Goal: Task Accomplishment & Management: Complete application form

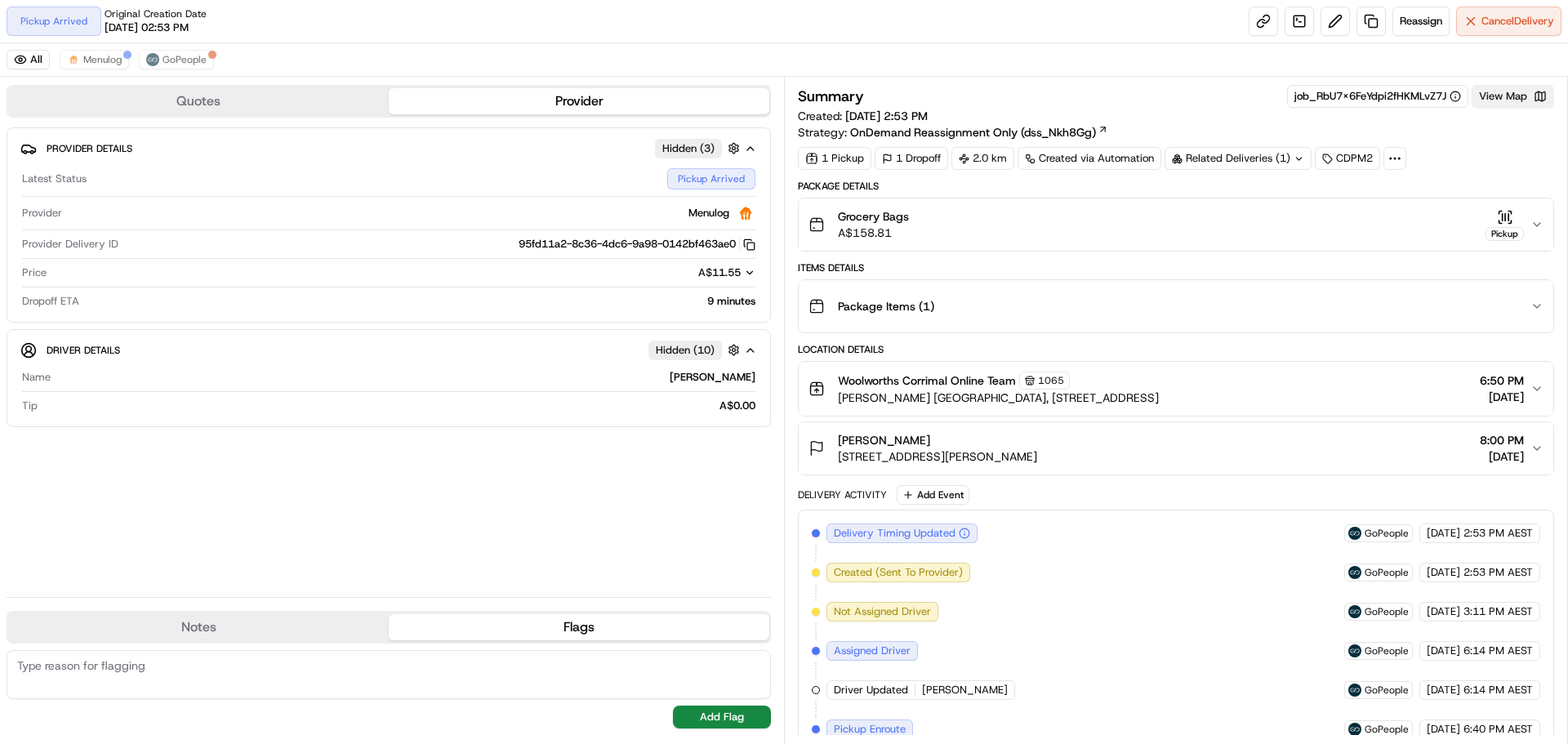
click at [1509, 88] on button "View Map" at bounding box center [1513, 96] width 83 height 23
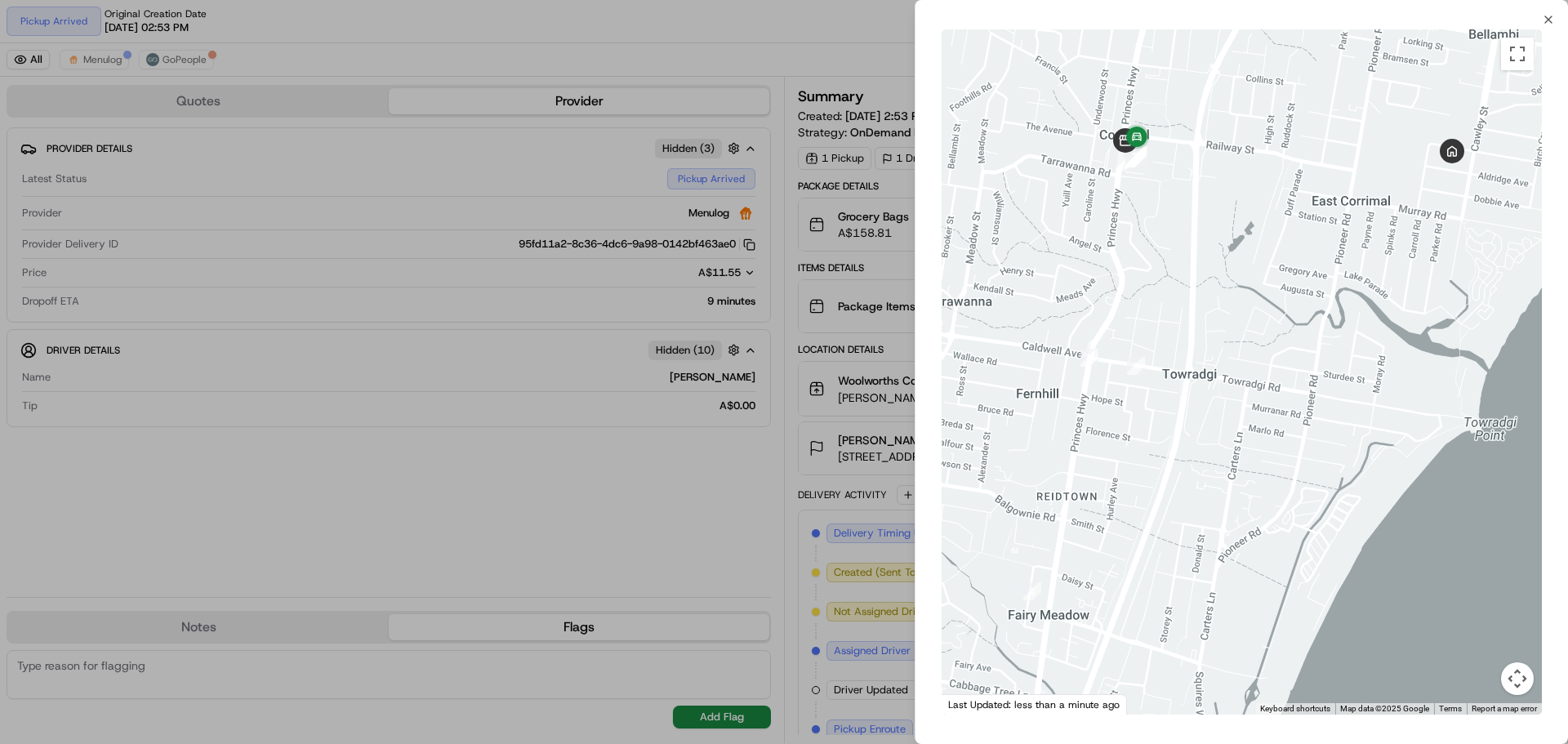
click at [730, 209] on div at bounding box center [784, 372] width 1568 height 744
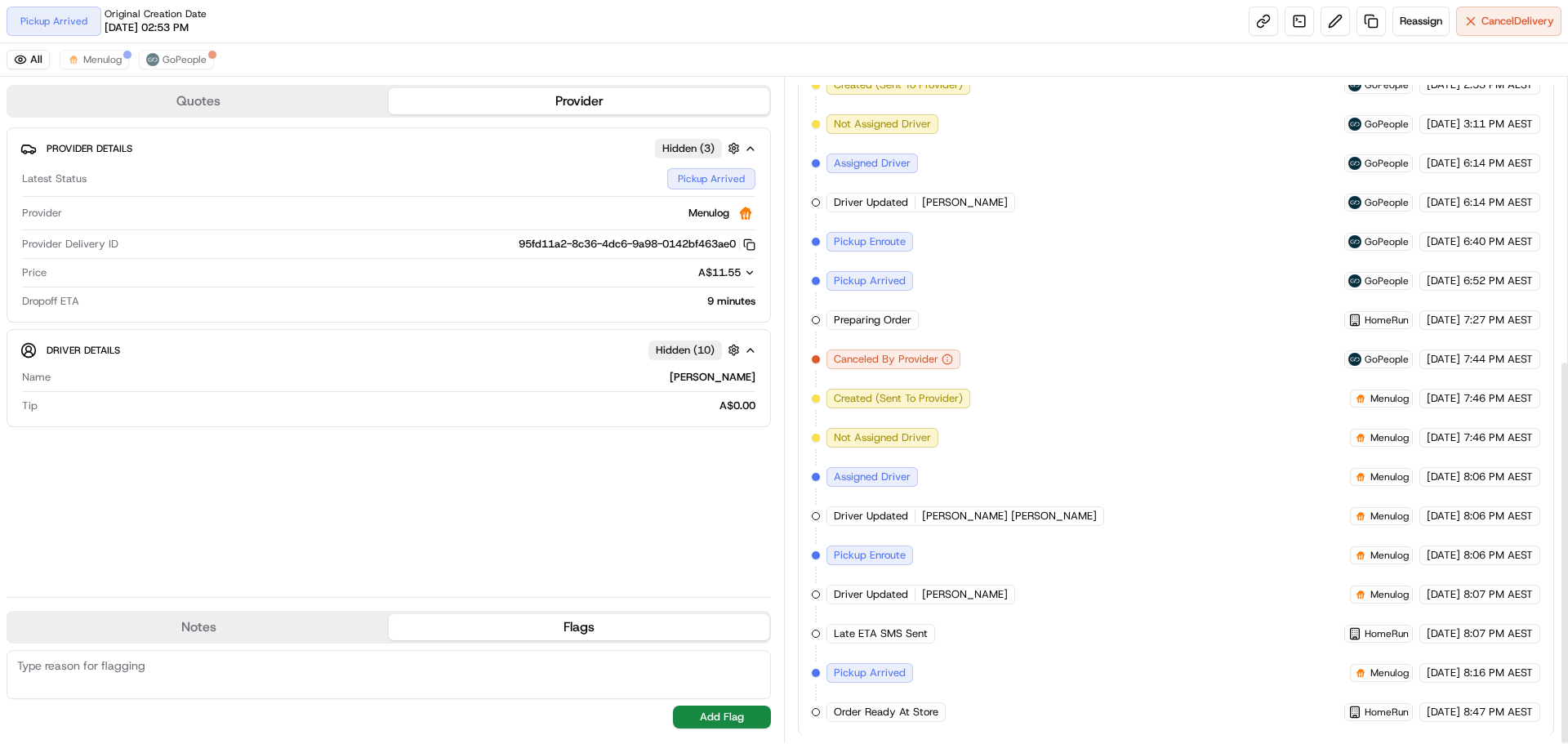
scroll to position [488, 0]
drag, startPoint x: 963, startPoint y: 675, endPoint x: 1075, endPoint y: 676, distance: 112.0
click at [1075, 676] on div "Delivery Timing Updated GoPeople [DATE] 2:53 PM AEST Created (Sent To Provider)…" at bounding box center [1176, 378] width 728 height 686
click at [1139, 684] on div "Delivery Timing Updated GoPeople [DATE] 2:53 PM AEST Created (Sent To Provider)…" at bounding box center [1176, 378] width 728 height 686
drag, startPoint x: 893, startPoint y: 715, endPoint x: 1137, endPoint y: 710, distance: 244.1
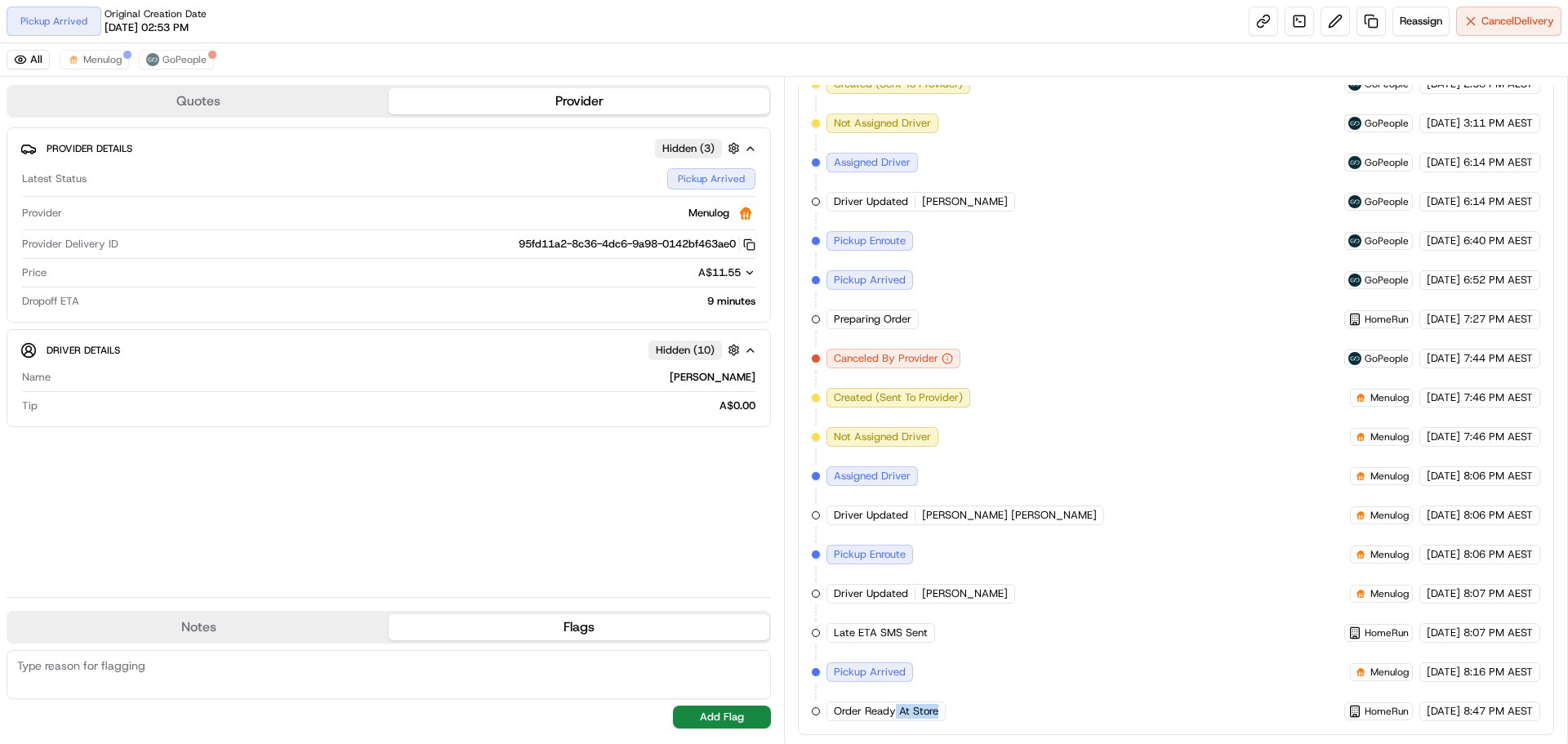
click at [1137, 710] on div "Delivery Timing Updated GoPeople [DATE] 2:53 PM AEST Created (Sent To Provider)…" at bounding box center [1176, 378] width 728 height 686
click at [944, 671] on div "Delivery Timing Updated GoPeople [DATE] 2:53 PM AEST Created (Sent To Provider)…" at bounding box center [1176, 378] width 728 height 686
click at [865, 675] on span "Pickup Arrived" at bounding box center [869, 672] width 72 height 14
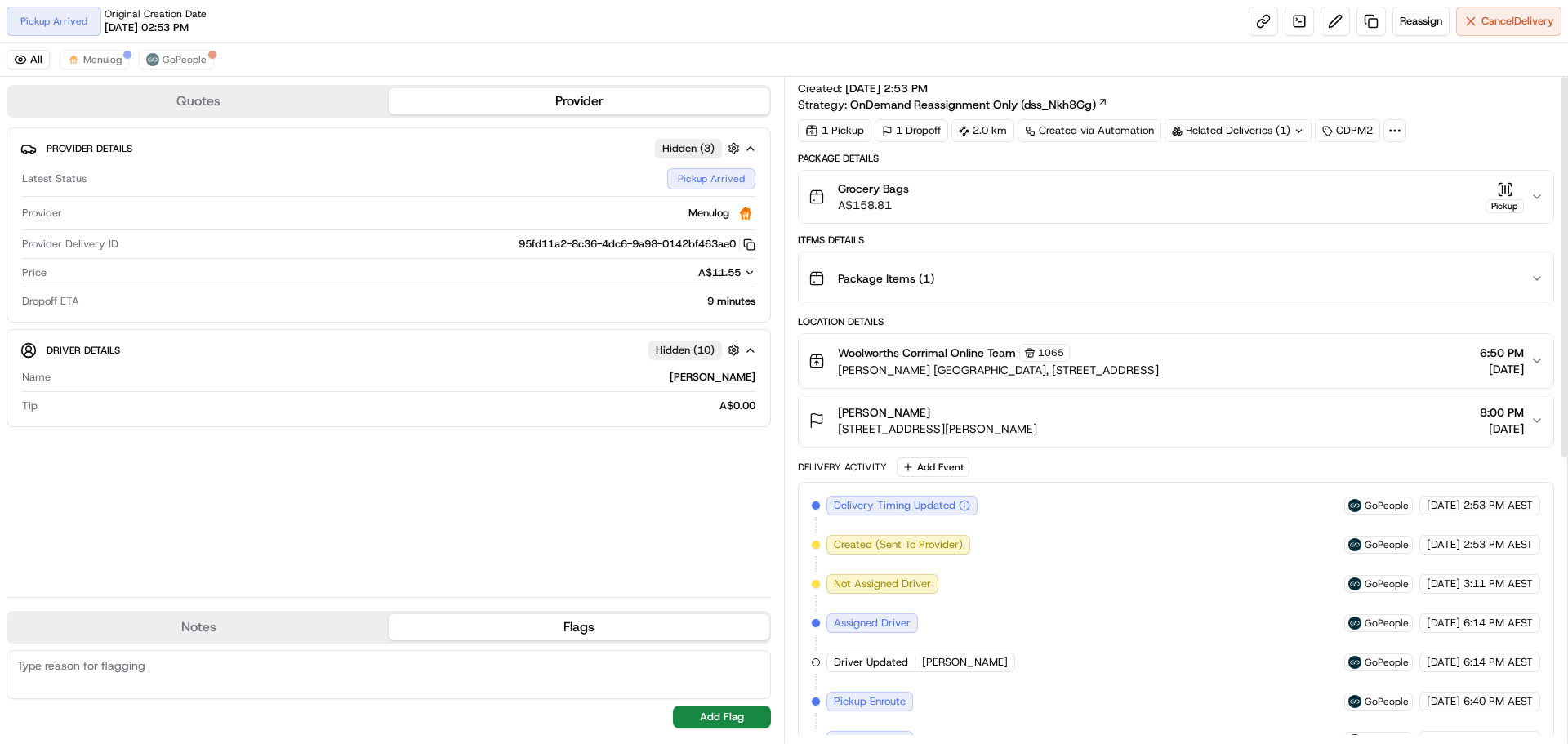
scroll to position [0, 0]
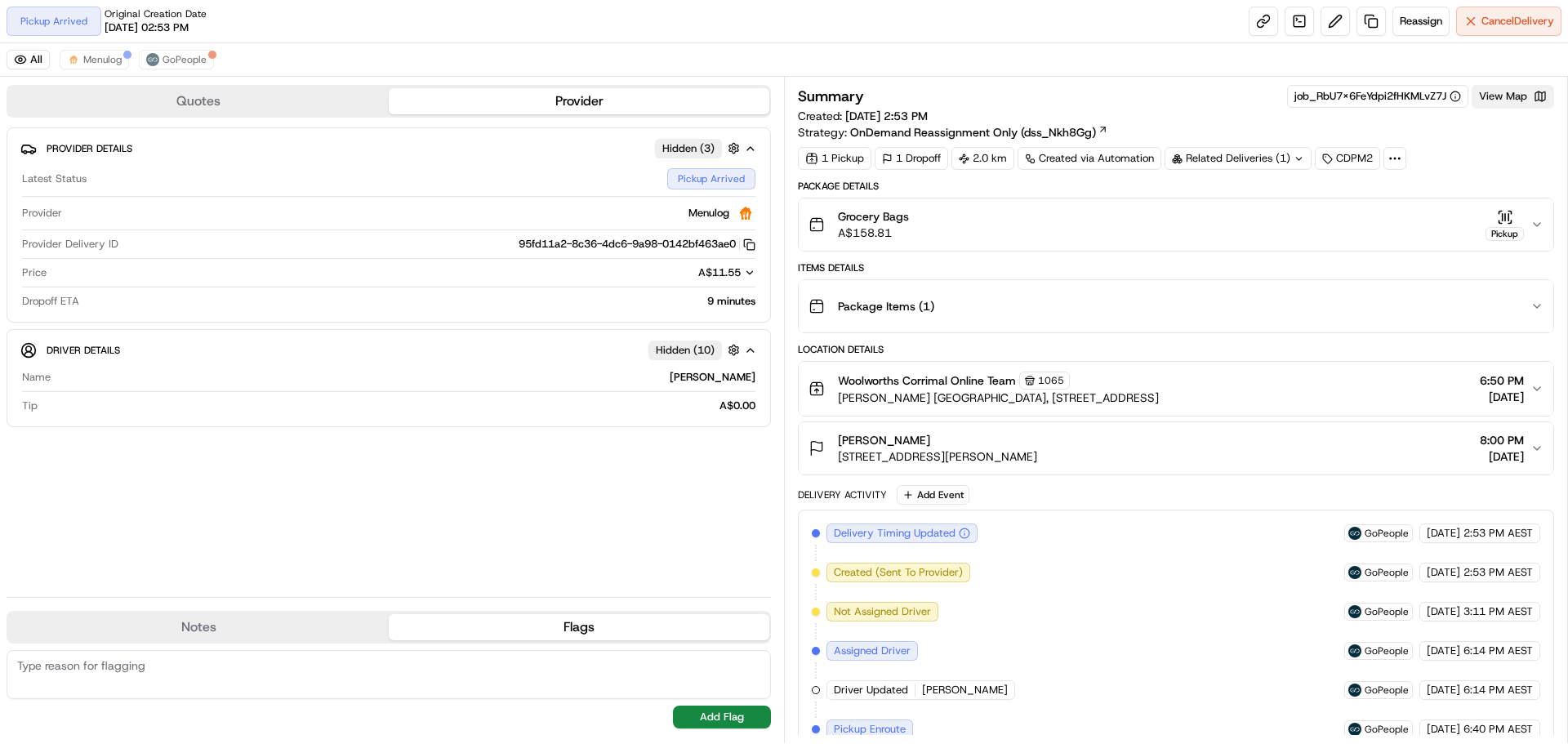
click at [1498, 96] on button "View Map" at bounding box center [1513, 96] width 83 height 23
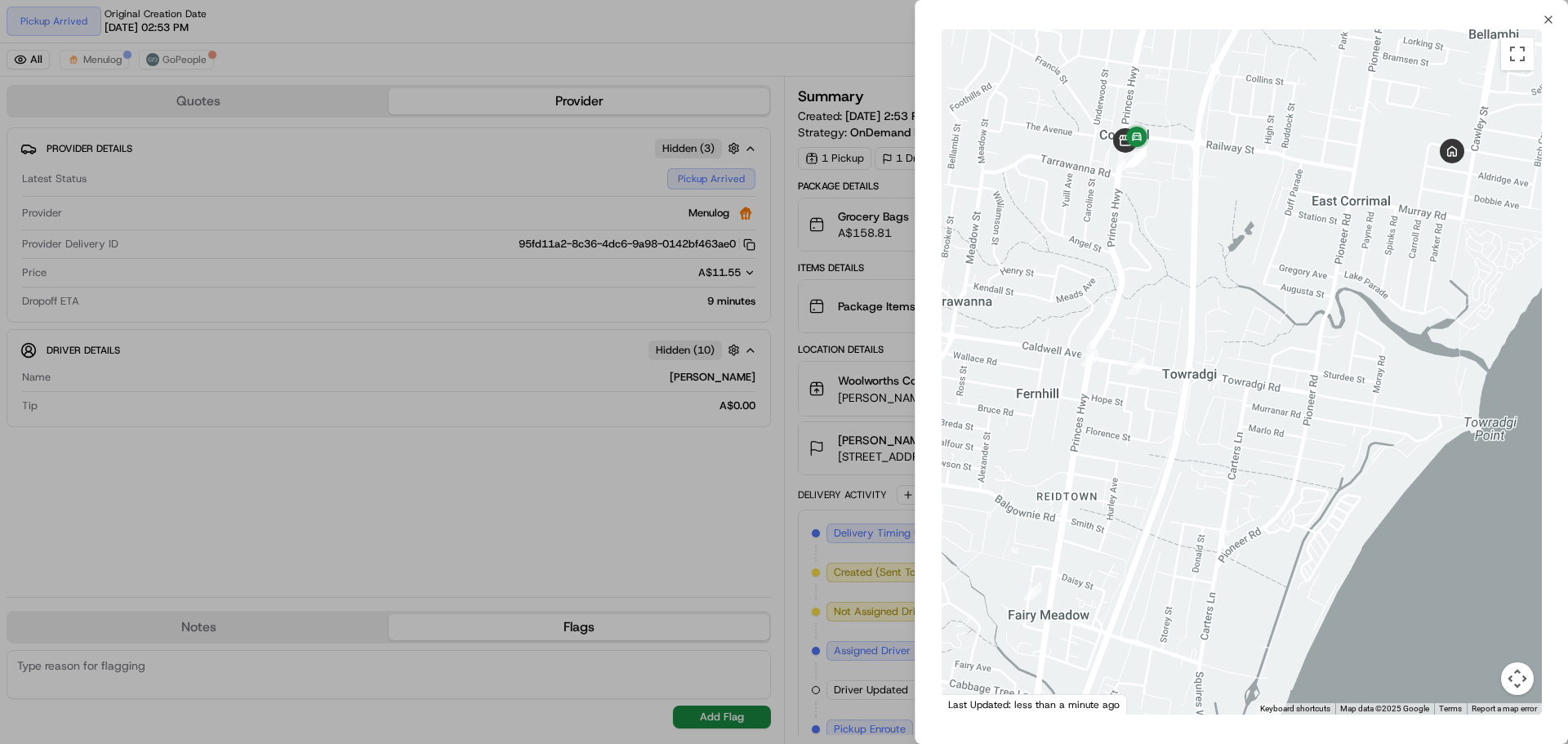
click at [804, 219] on div at bounding box center [784, 372] width 1568 height 744
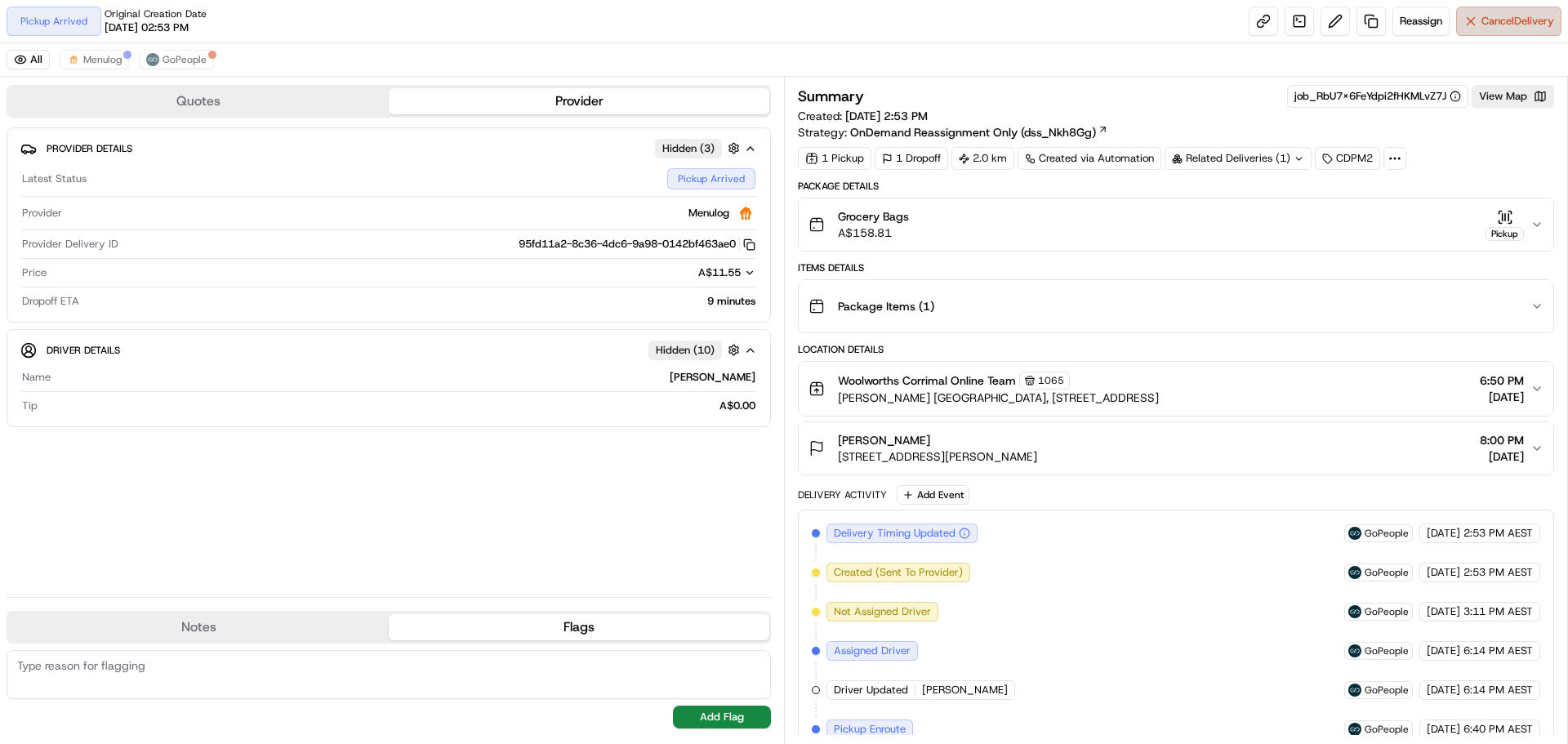
click at [1462, 24] on button "Cancel Delivery" at bounding box center [1509, 20] width 105 height 29
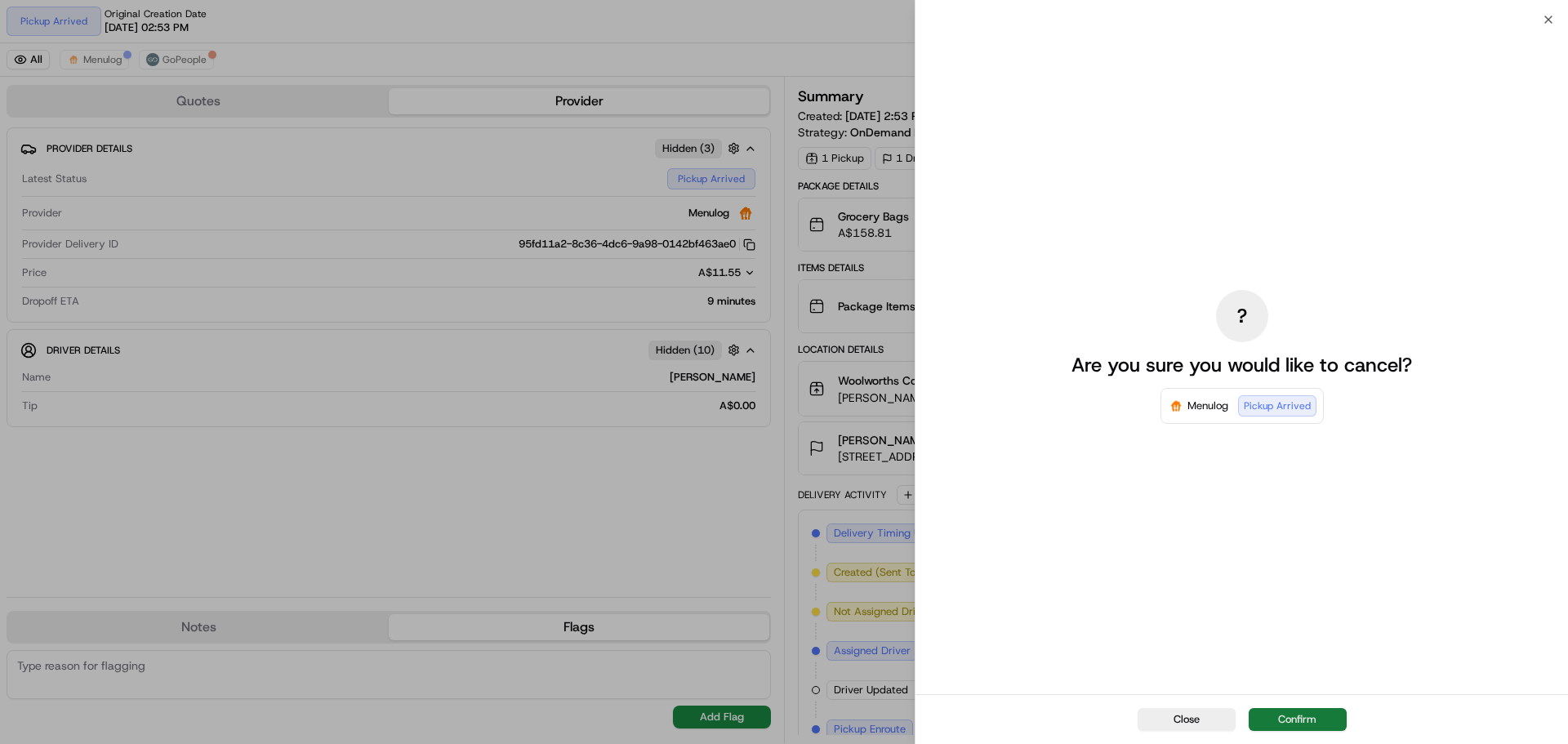
click at [1309, 725] on button "Confirm" at bounding box center [1298, 719] width 98 height 23
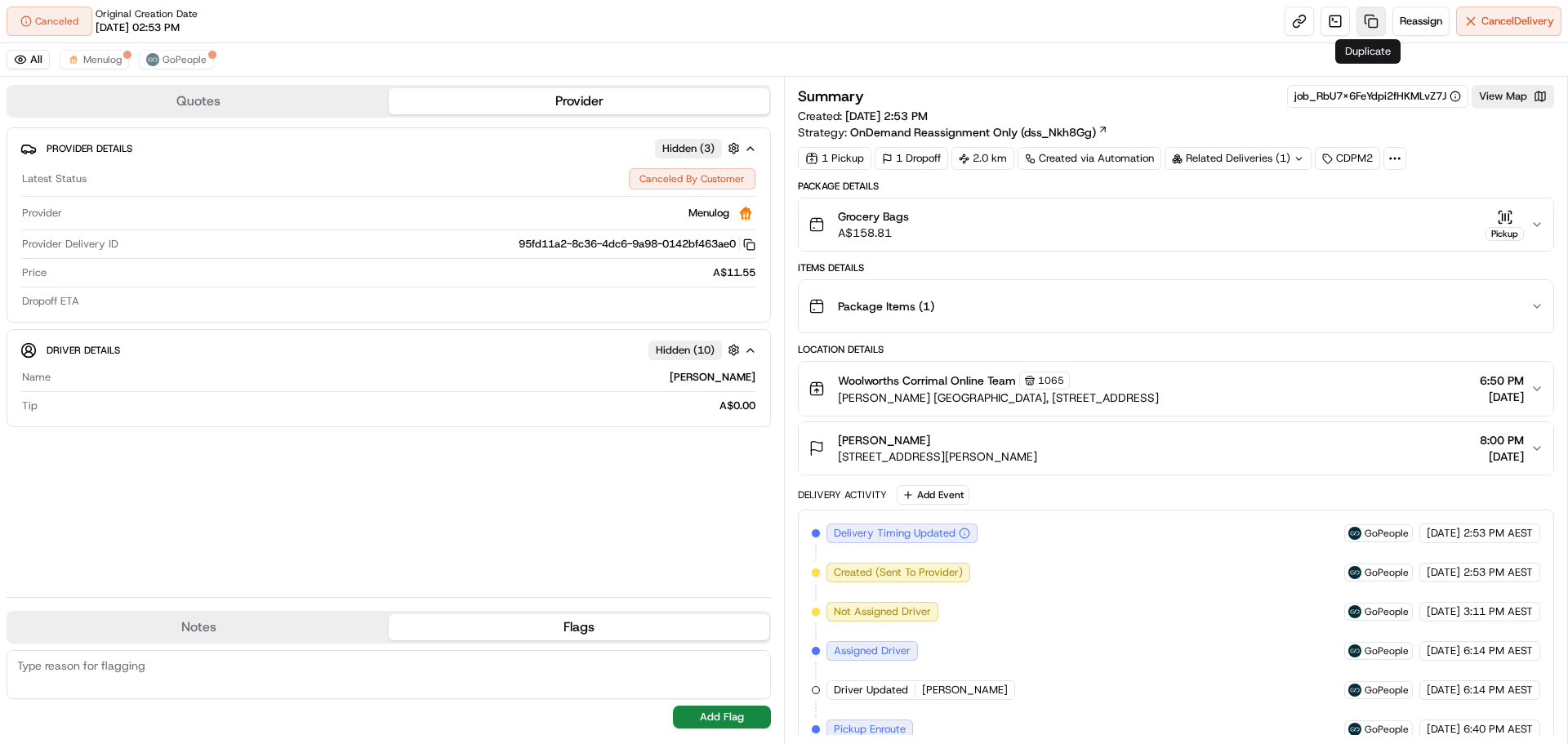
click at [1373, 22] on link at bounding box center [1371, 20] width 29 height 29
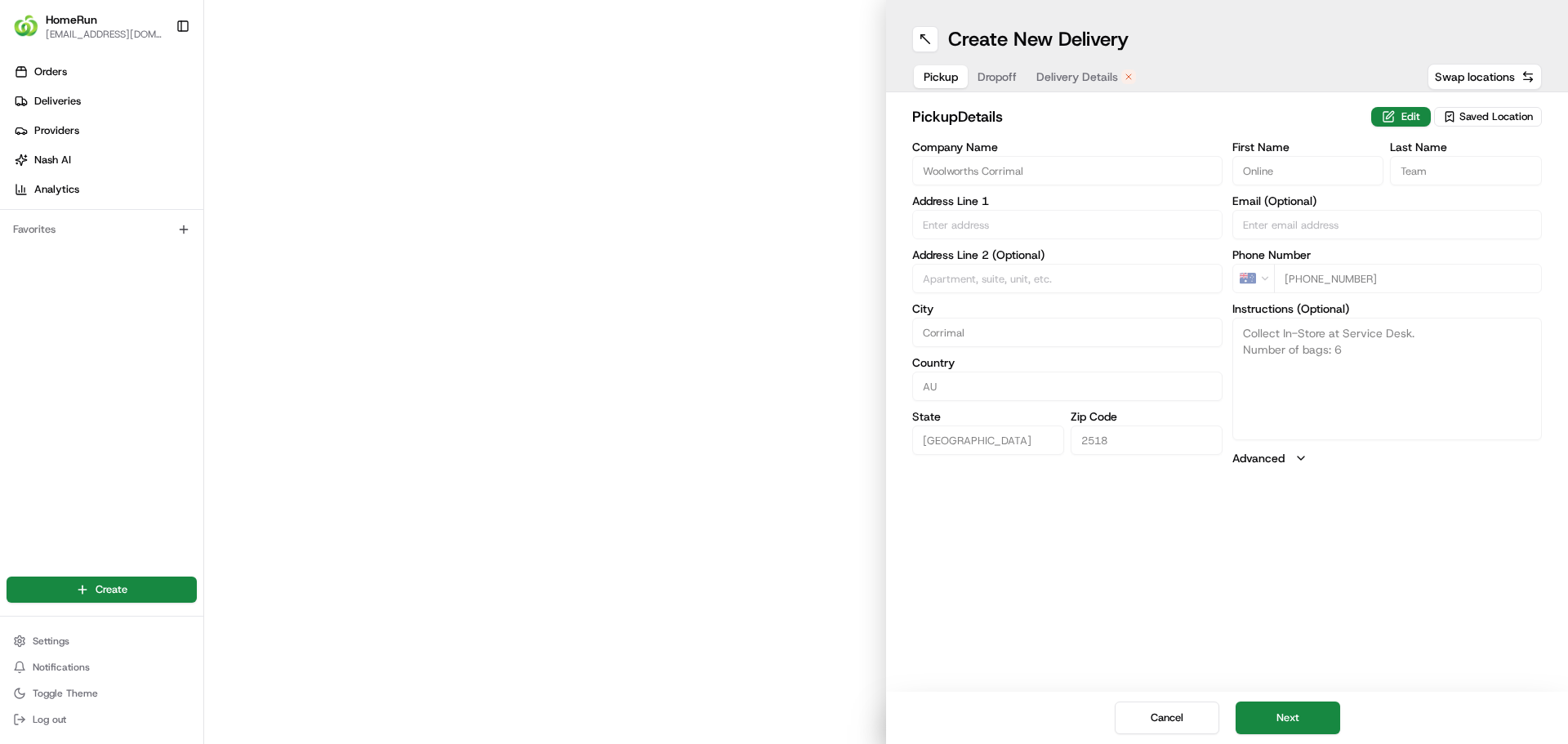
type input "[PERSON_NAME] [GEOGRAPHIC_DATA], [STREET_ADDRESS]"
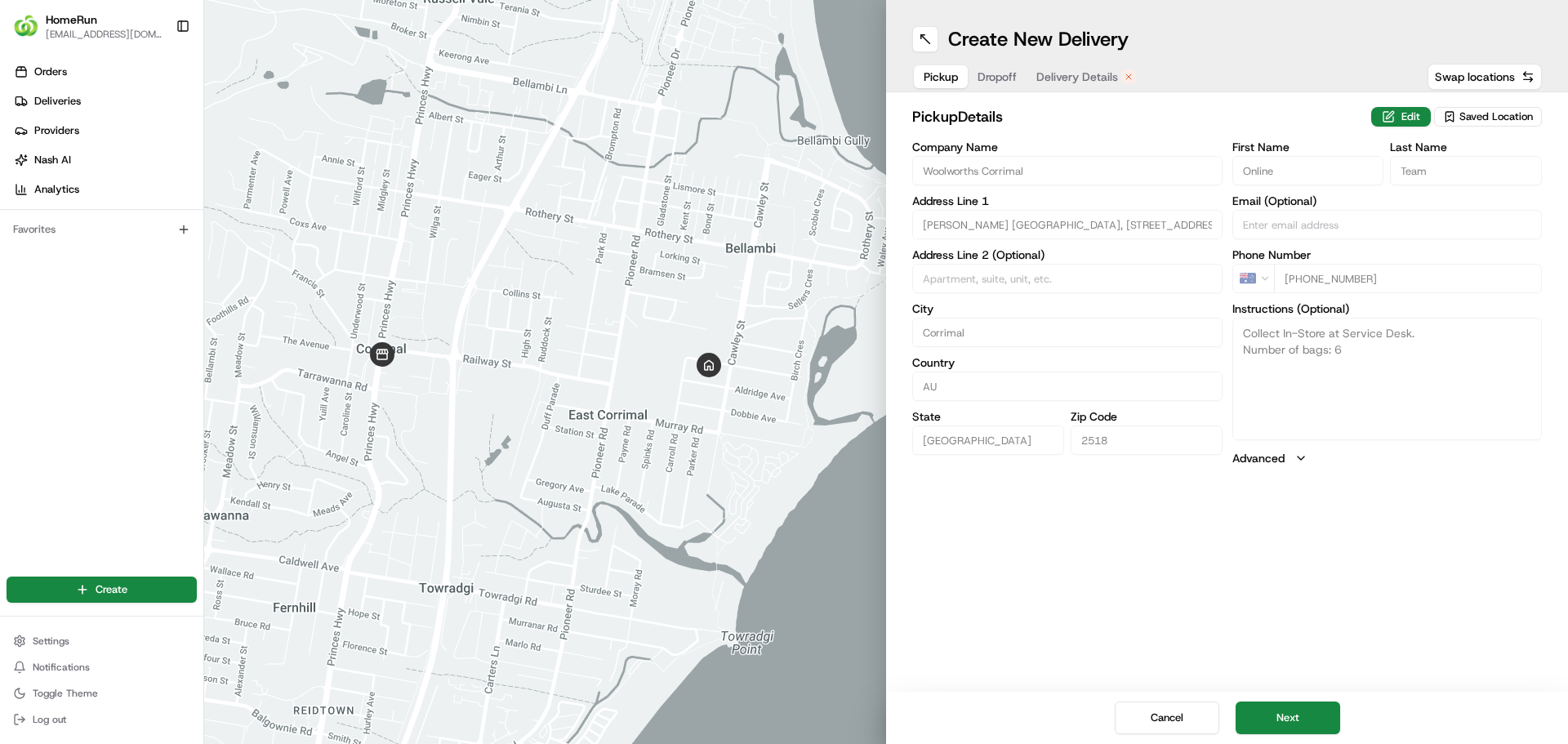
click at [1068, 73] on span "Delivery Details" at bounding box center [1078, 77] width 82 height 16
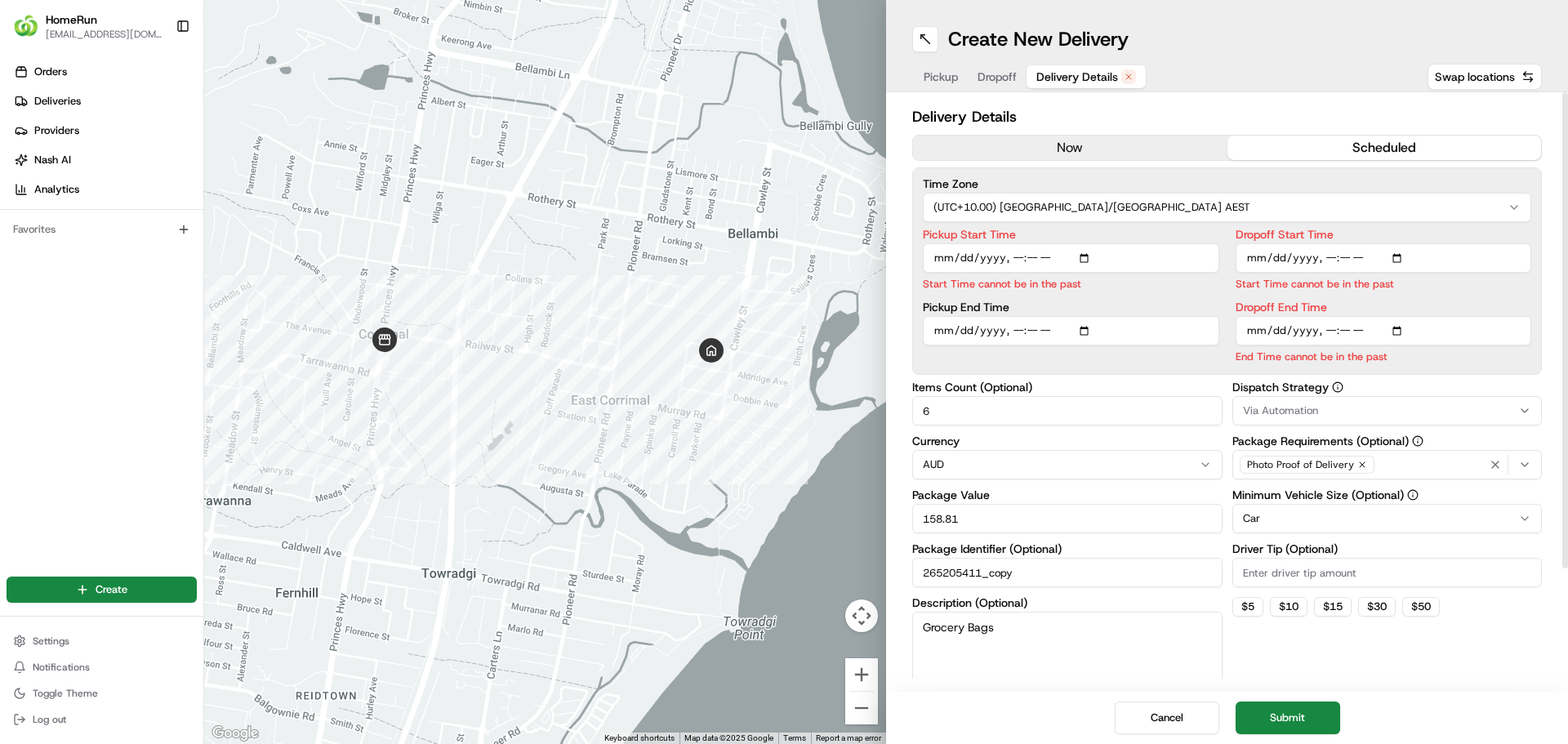
click at [1088, 249] on input "Pickup Start Time" at bounding box center [1071, 258] width 297 height 29
click at [1088, 259] on input "Pickup Start Time" at bounding box center [1071, 258] width 297 height 29
type input "[DATE]T07:50"
click at [1399, 253] on input "Dropoff Start Time" at bounding box center [1383, 258] width 297 height 29
click at [1075, 258] on input "Pickup Start Time" at bounding box center [1071, 258] width 297 height 29
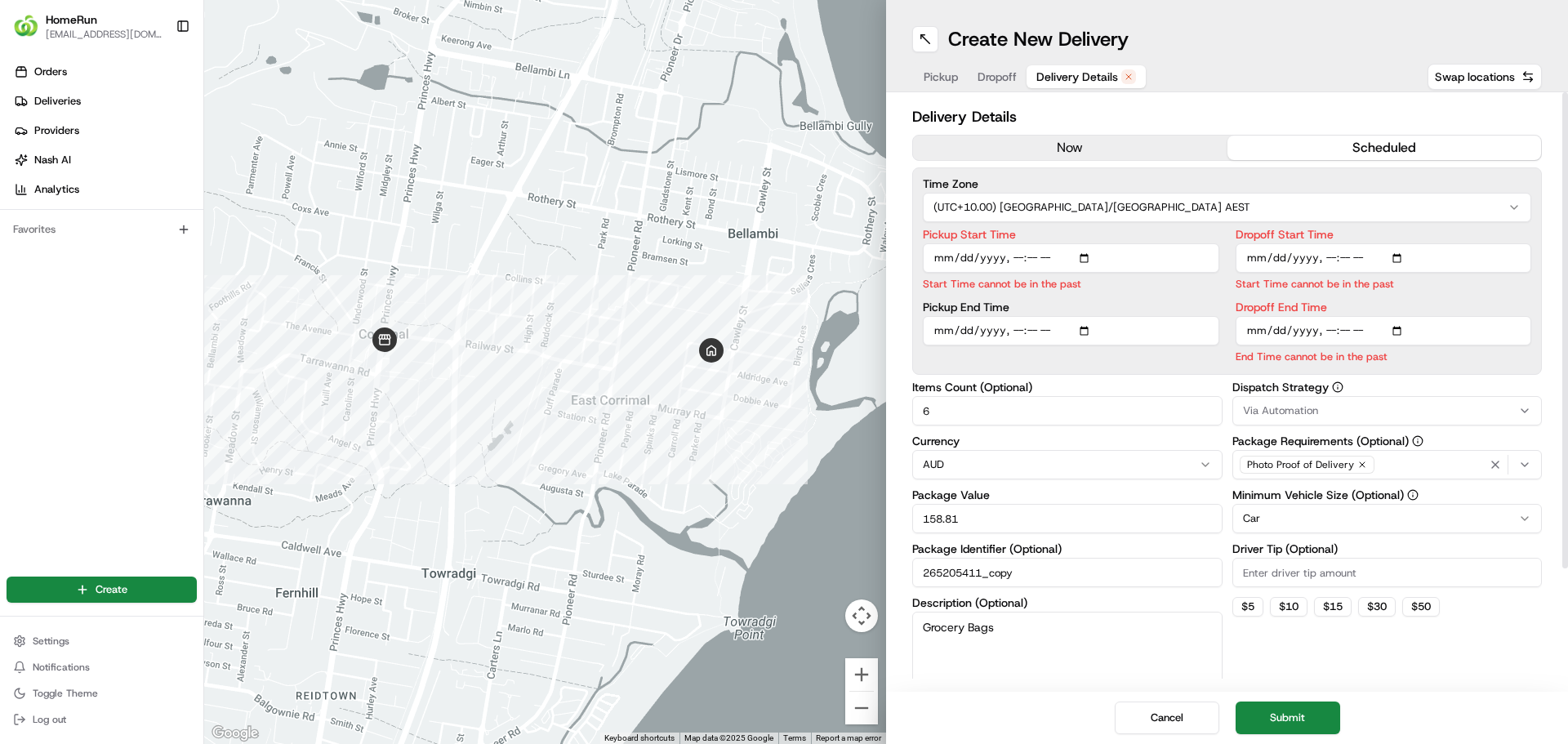
click at [1095, 257] on input "Pickup Start Time" at bounding box center [1071, 258] width 297 height 29
